Goal: Information Seeking & Learning: Check status

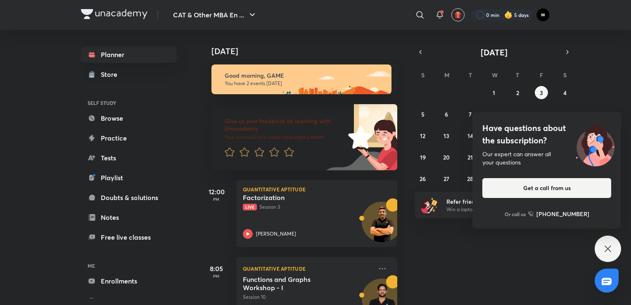
click at [609, 251] on icon at bounding box center [607, 248] width 10 height 10
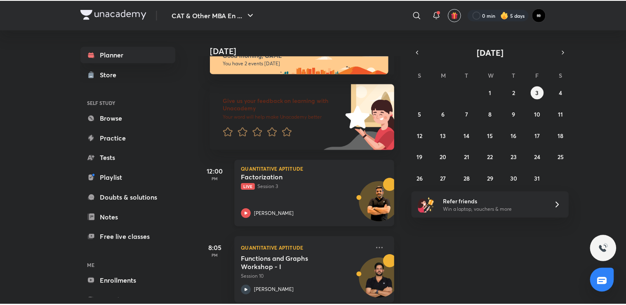
scroll to position [31, 0]
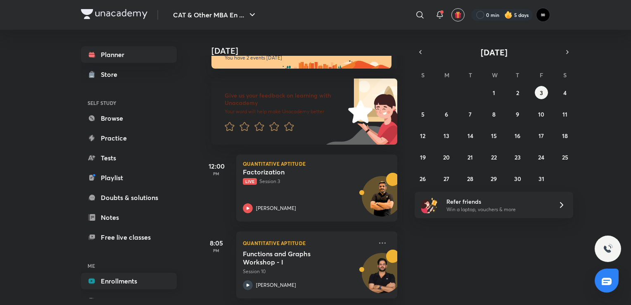
click at [118, 282] on link "Enrollments" at bounding box center [129, 280] width 96 height 17
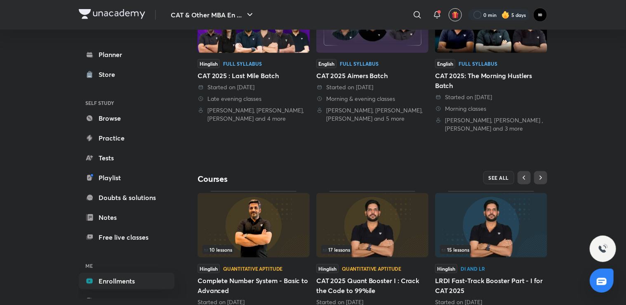
scroll to position [262, 0]
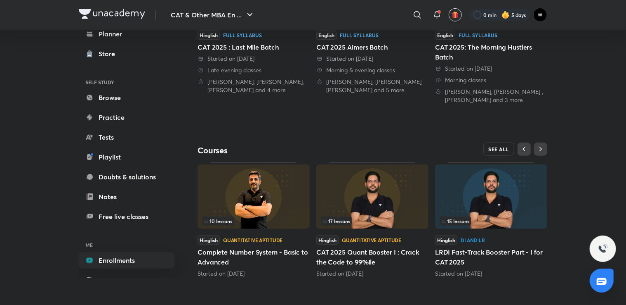
click at [496, 146] on span "SEE ALL" at bounding box center [499, 149] width 21 height 6
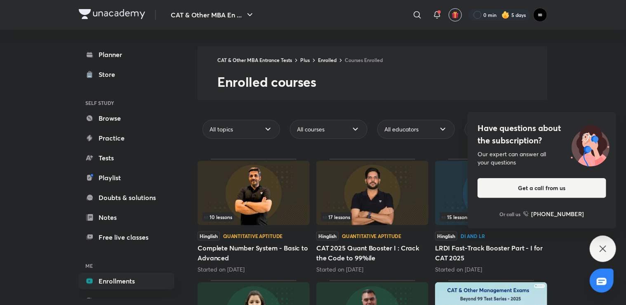
click at [604, 250] on icon at bounding box center [603, 248] width 10 height 10
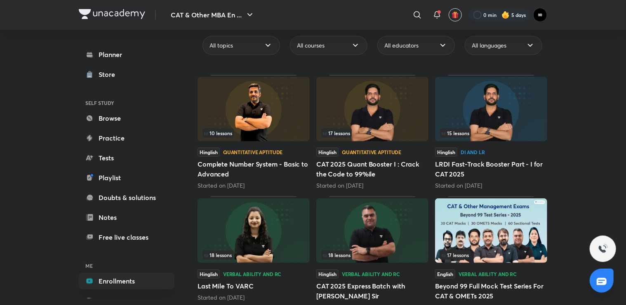
scroll to position [83, 0]
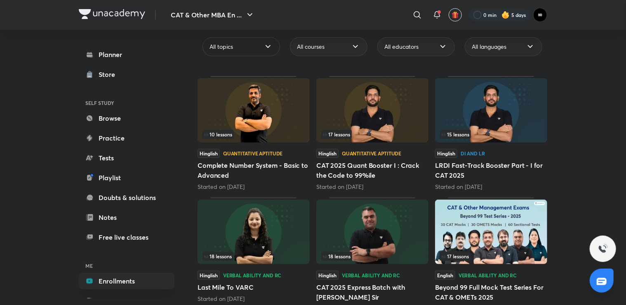
click at [267, 45] on icon at bounding box center [268, 47] width 10 height 10
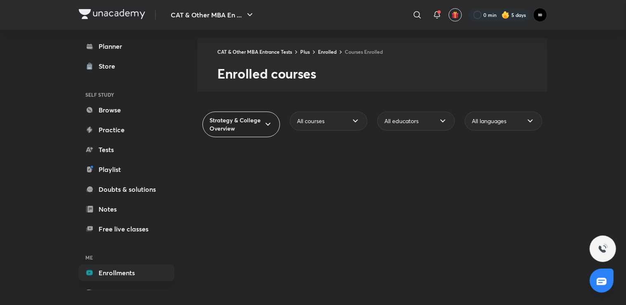
scroll to position [8, 0]
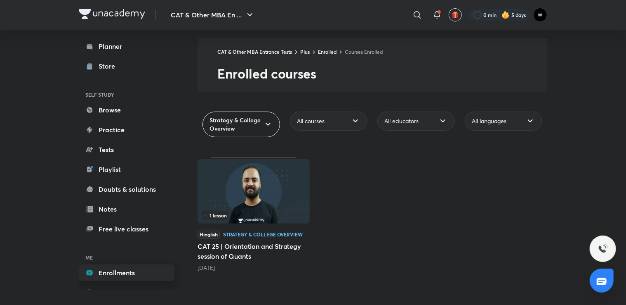
click at [137, 273] on link "Enrollments" at bounding box center [127, 272] width 96 height 17
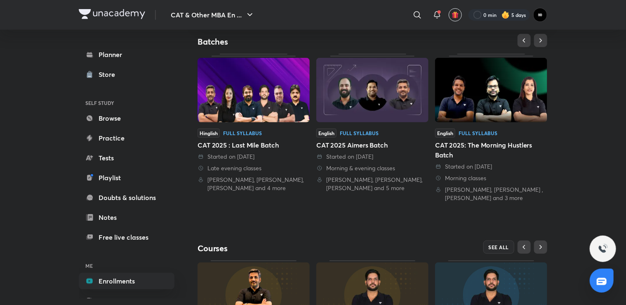
scroll to position [165, 0]
click at [498, 246] on span "SEE ALL" at bounding box center [499, 246] width 21 height 6
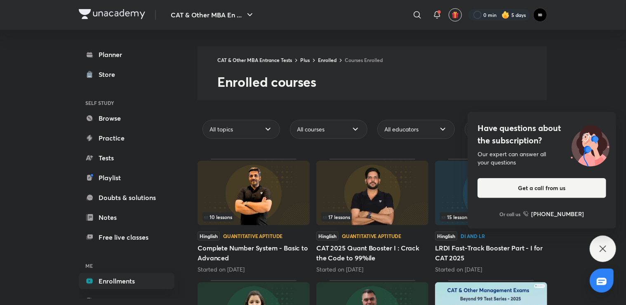
click at [598, 251] on div "Have questions about the subscription? Our expert can answer all your questions…" at bounding box center [603, 248] width 26 height 26
